Goal: Task Accomplishment & Management: Manage account settings

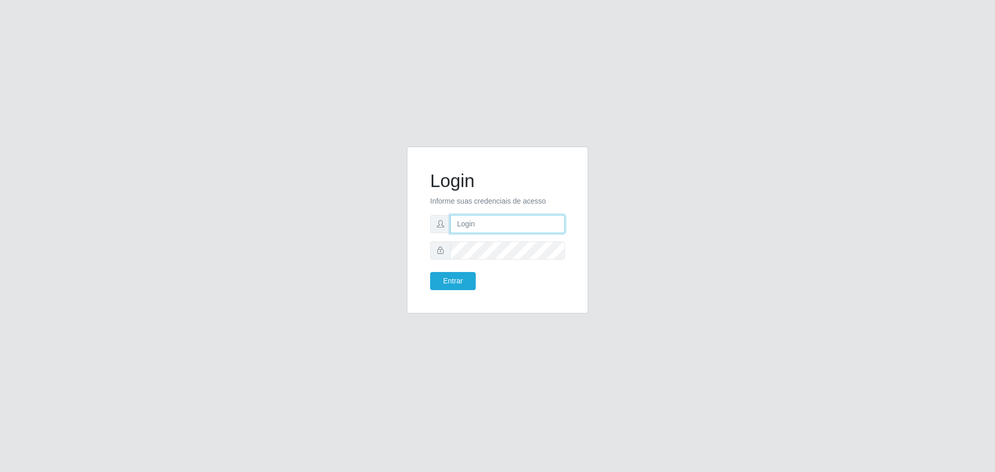
type input "[EMAIL_ADDRESS][DOMAIN_NAME]"
click at [430, 272] on button "Entrar" at bounding box center [453, 281] width 46 height 18
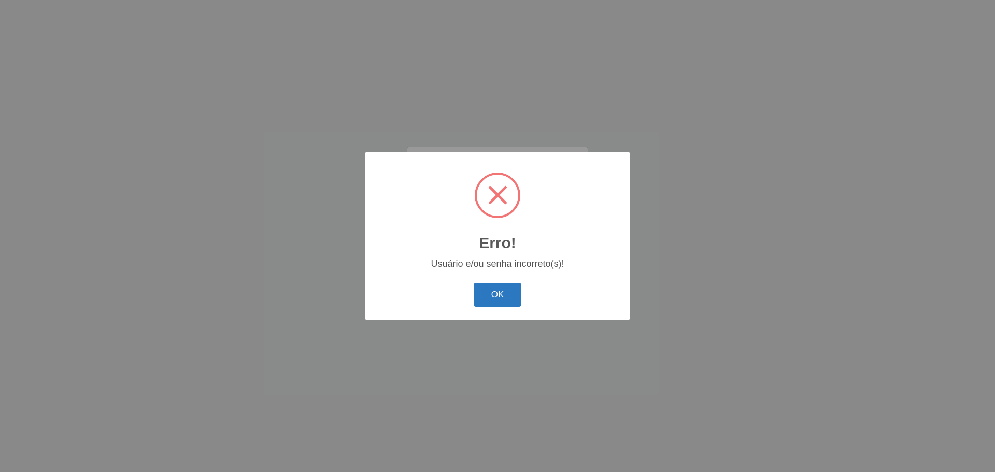
drag, startPoint x: 498, startPoint y: 281, endPoint x: 495, endPoint y: 300, distance: 19.0
click at [495, 301] on div "Erro! × Usuário e/ou senha incorreto(s)! OK Cancel" at bounding box center [497, 236] width 265 height 168
click at [496, 296] on button "OK" at bounding box center [498, 295] width 48 height 24
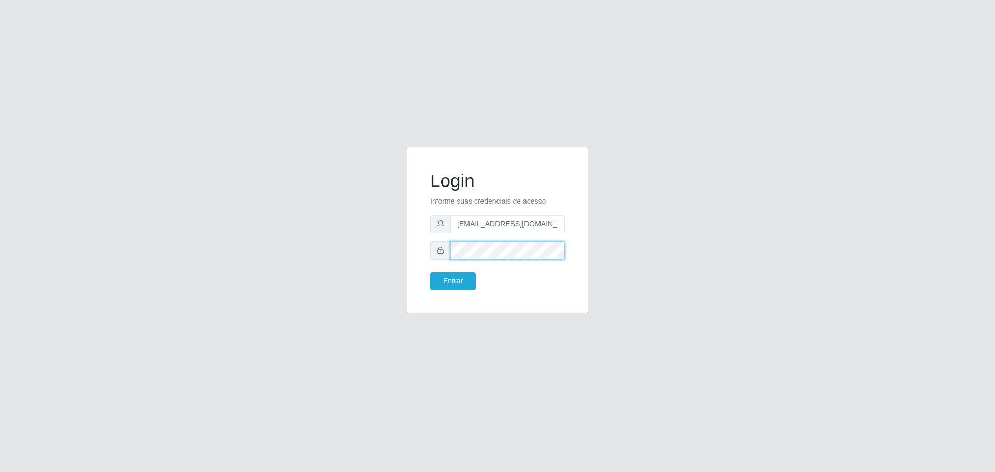
click at [430, 272] on button "Entrar" at bounding box center [453, 281] width 46 height 18
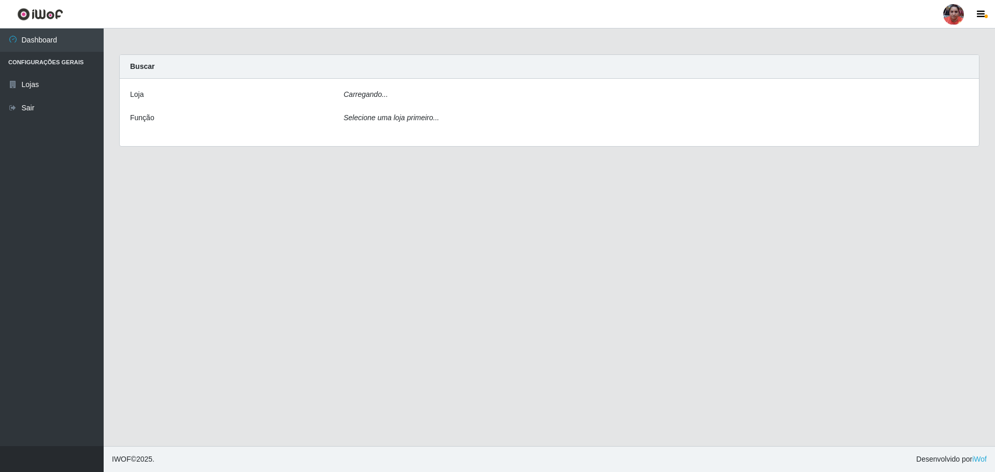
click at [404, 93] on div "Carregando..." at bounding box center [656, 96] width 641 height 15
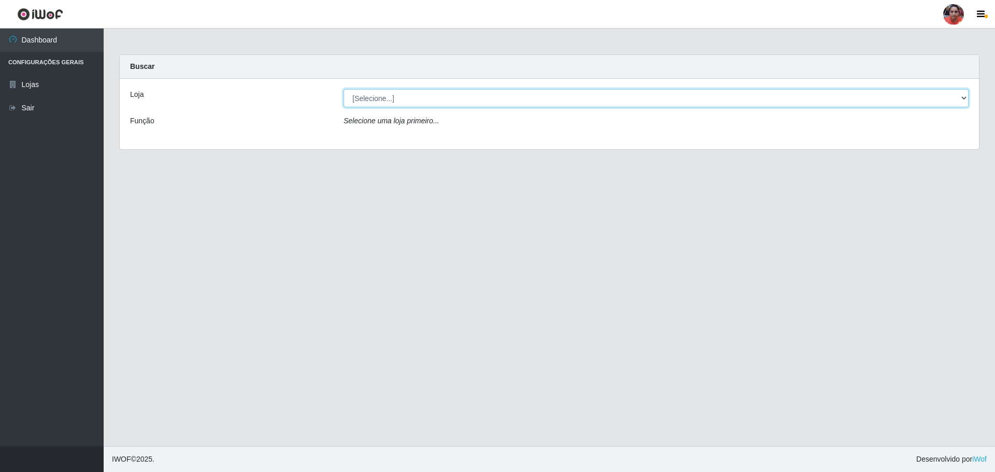
click at [415, 95] on select "[Selecione...] Mar Vermelho - Loja 05" at bounding box center [656, 98] width 625 height 18
select select "252"
click at [344, 89] on select "[Selecione...] Mar Vermelho - Loja 05" at bounding box center [656, 98] width 625 height 18
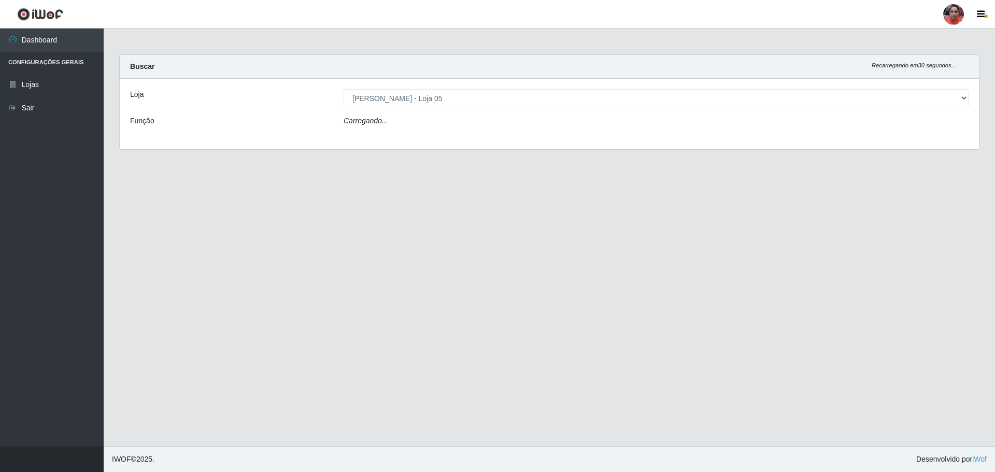
click at [425, 121] on div "Carregando..." at bounding box center [656, 123] width 641 height 15
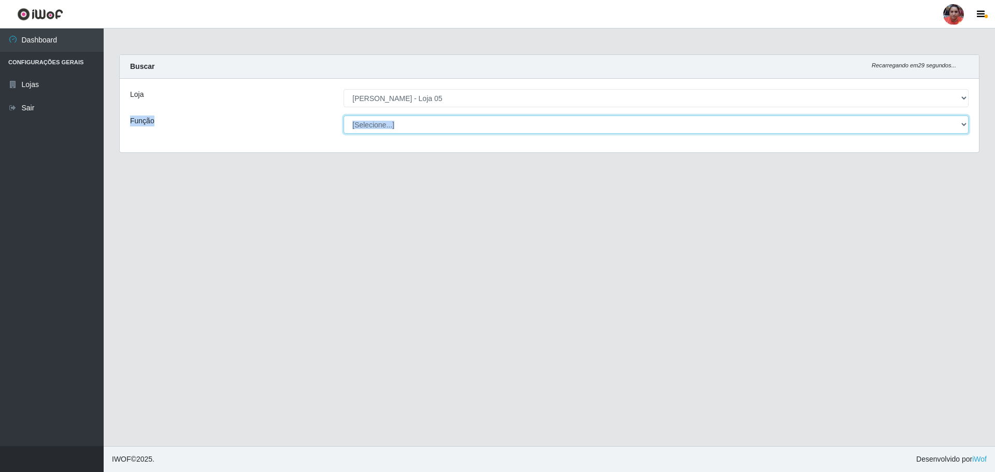
click at [425, 128] on select "[Selecione...] ASG ASG + ASG ++ Auxiliar de Depósito Auxiliar de Depósito + Aux…" at bounding box center [656, 125] width 625 height 18
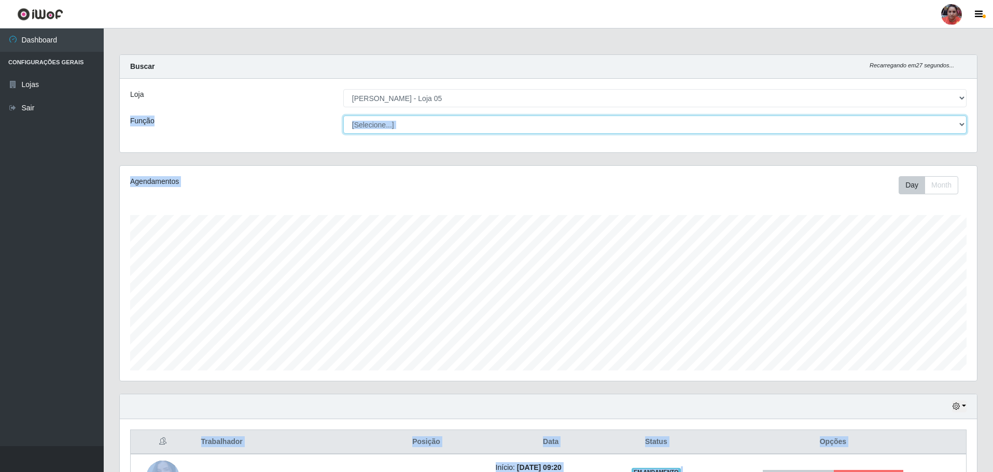
select select "22"
click at [343, 116] on select "[Selecione...] ASG ASG + ASG ++ Auxiliar de Depósito Auxiliar de Depósito + Aux…" at bounding box center [654, 125] width 623 height 18
click at [431, 128] on select "[Selecione...] ASG ASG + ASG ++ Auxiliar de Depósito Auxiliar de Depósito + Aux…" at bounding box center [654, 125] width 623 height 18
click at [480, 127] on select "[Selecione...] ASG ASG + ASG ++ Auxiliar de Depósito Auxiliar de Depósito + Aux…" at bounding box center [654, 125] width 623 height 18
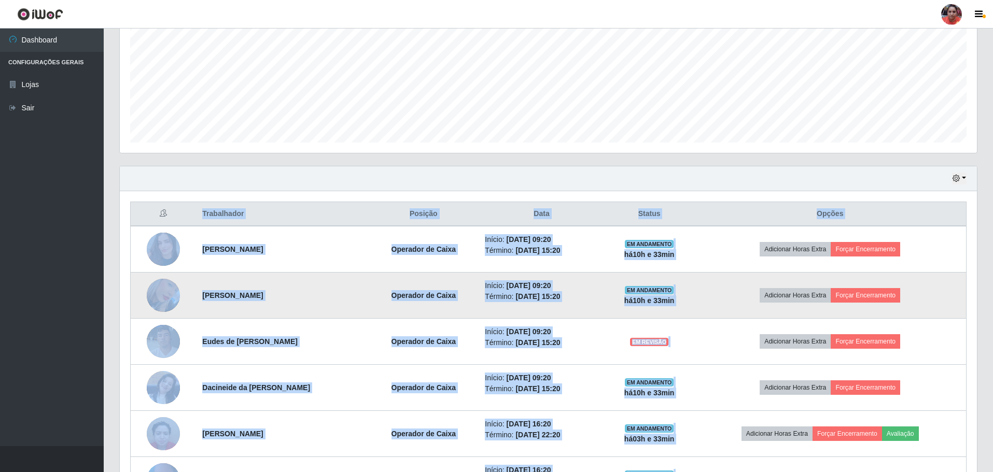
scroll to position [193, 0]
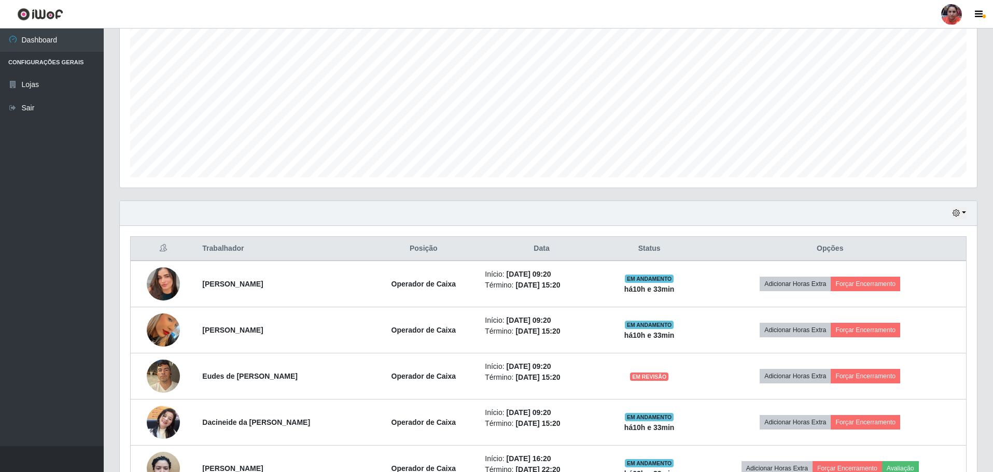
drag, startPoint x: 2, startPoint y: 199, endPoint x: 12, endPoint y: 203, distance: 11.2
click at [5, 201] on ul "Dashboard Configurações Gerais Lojas Sair" at bounding box center [52, 238] width 104 height 418
click at [961, 216] on button "button" at bounding box center [959, 213] width 15 height 12
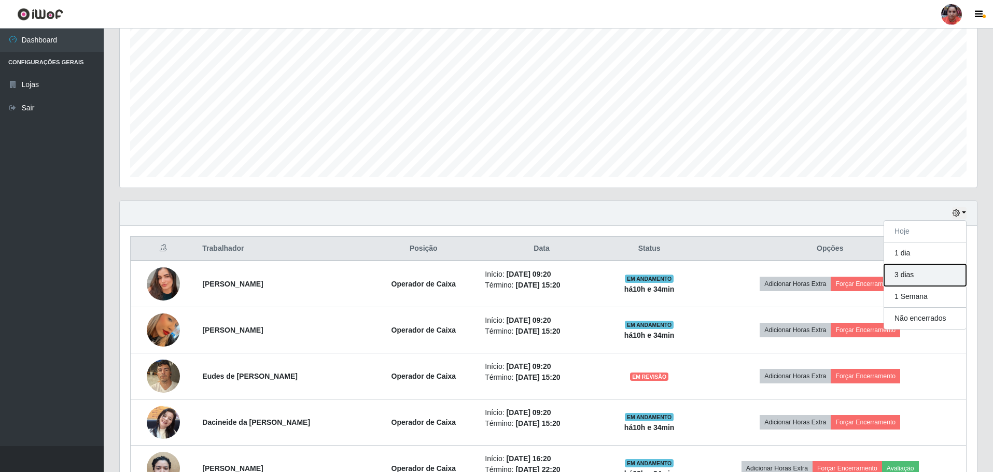
click at [921, 276] on button "3 dias" at bounding box center [925, 275] width 82 height 22
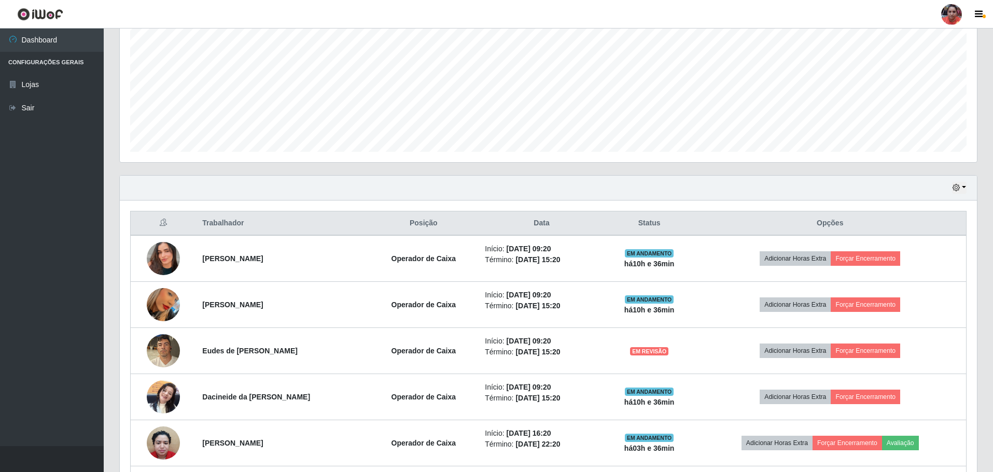
scroll to position [205, 0]
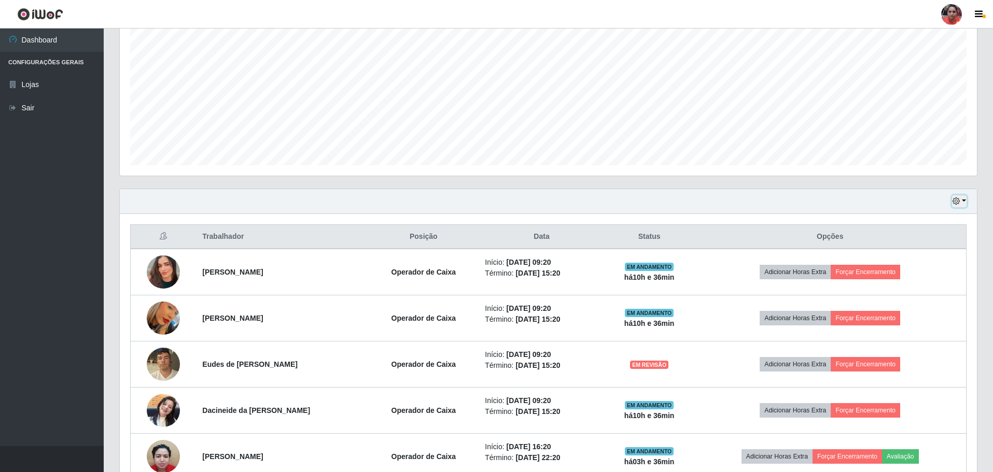
click at [962, 199] on button "button" at bounding box center [959, 201] width 15 height 12
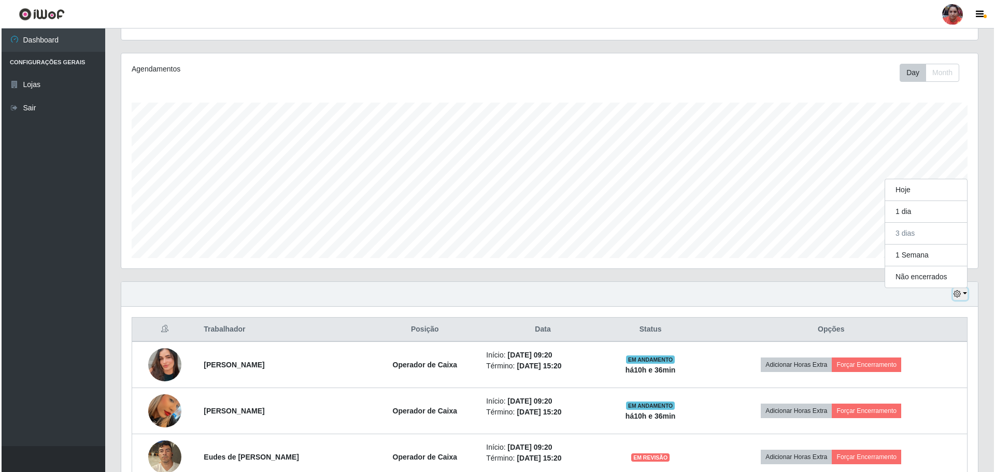
scroll to position [0, 0]
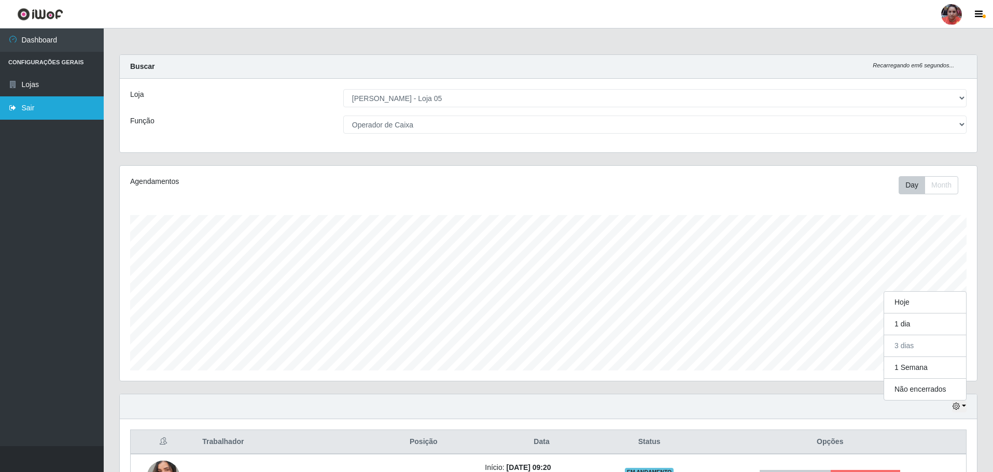
click at [30, 113] on link "Sair" at bounding box center [52, 107] width 104 height 23
